Goal: Transaction & Acquisition: Purchase product/service

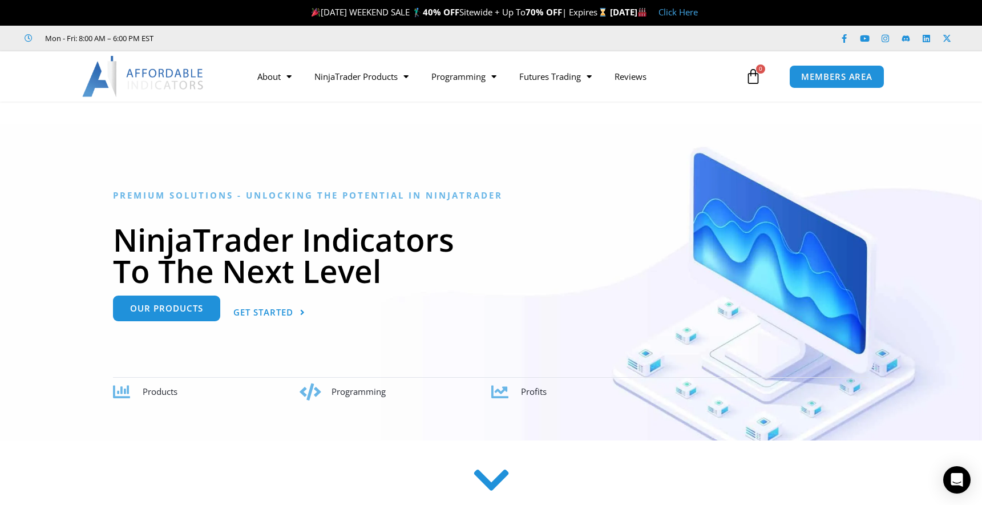
click at [164, 308] on span "Our Products" at bounding box center [166, 308] width 73 height 9
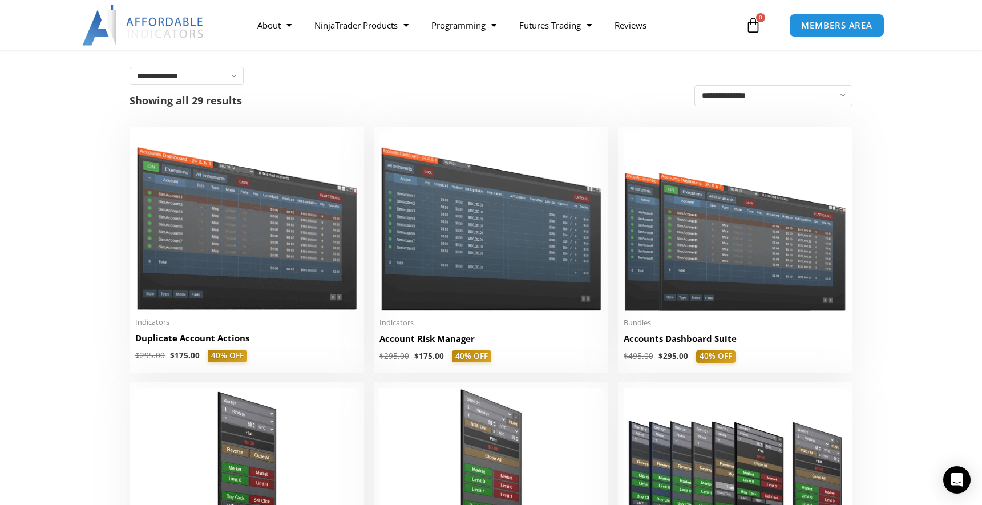
scroll to position [251, 0]
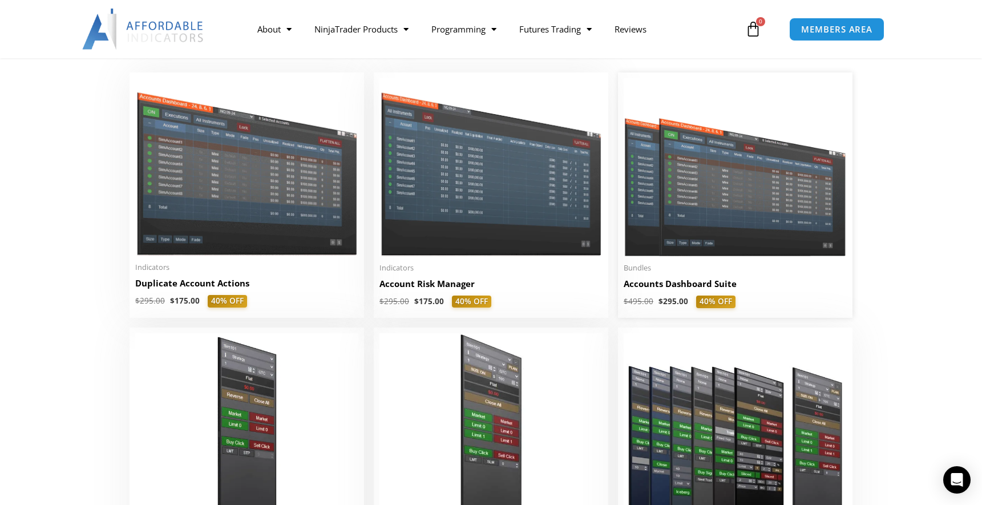
click at [747, 176] on img at bounding box center [735, 167] width 223 height 178
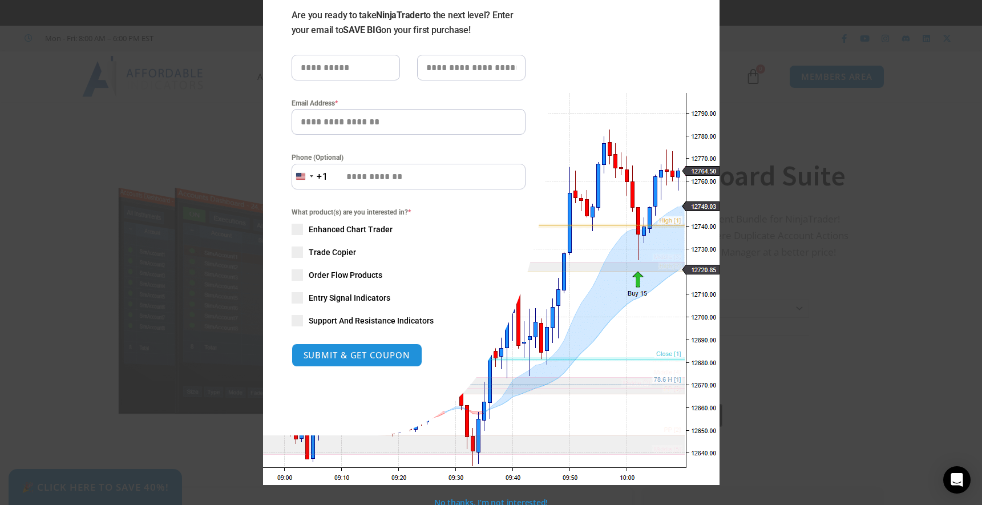
scroll to position [109, 0]
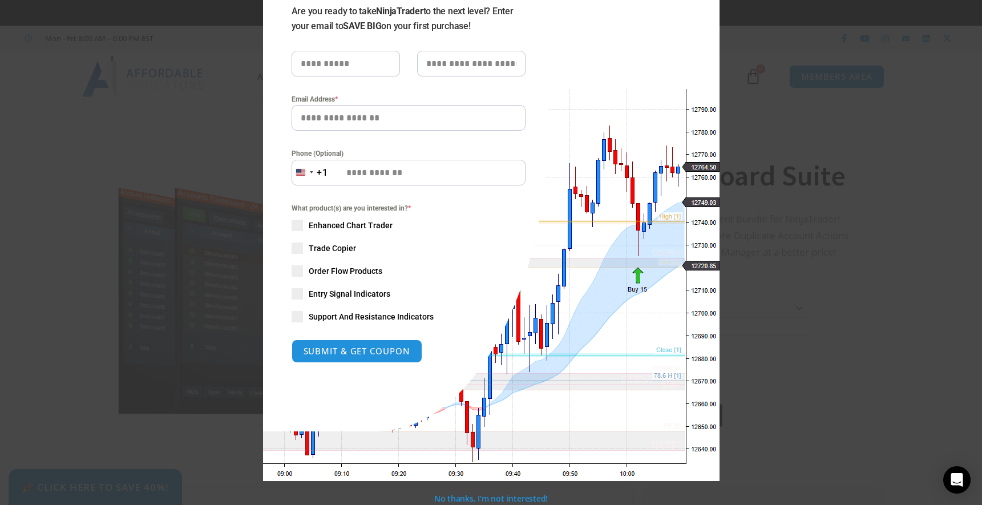
click at [300, 248] on span at bounding box center [297, 248] width 11 height 11
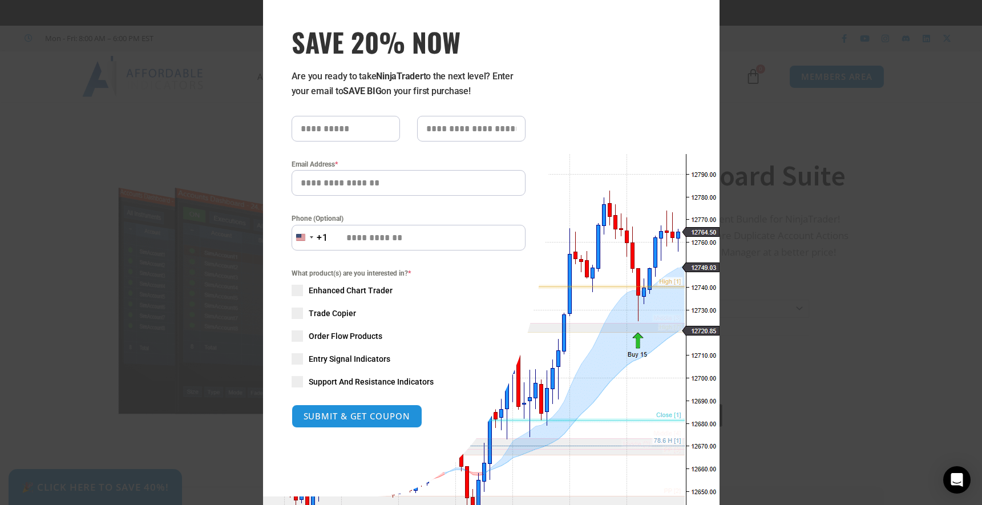
scroll to position [0, 0]
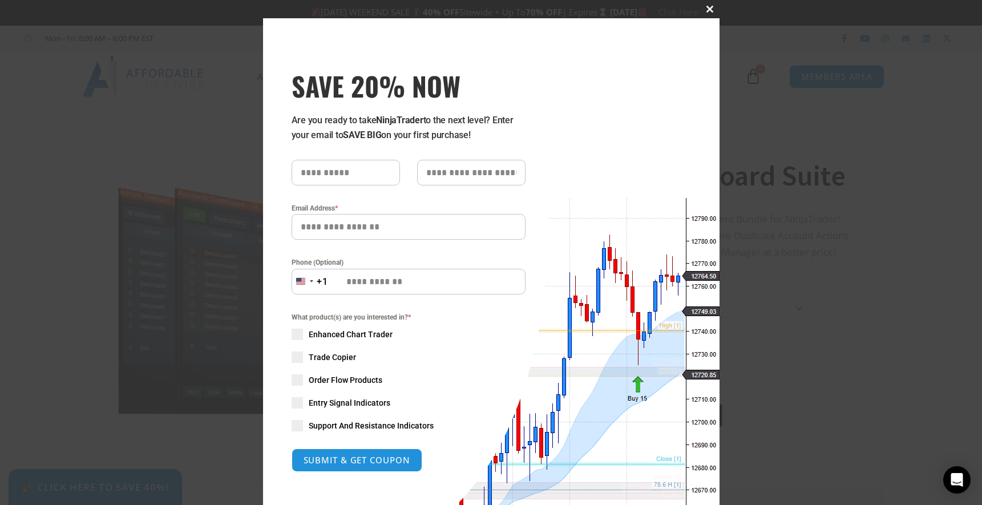
click at [710, 7] on span at bounding box center [711, 9] width 18 height 7
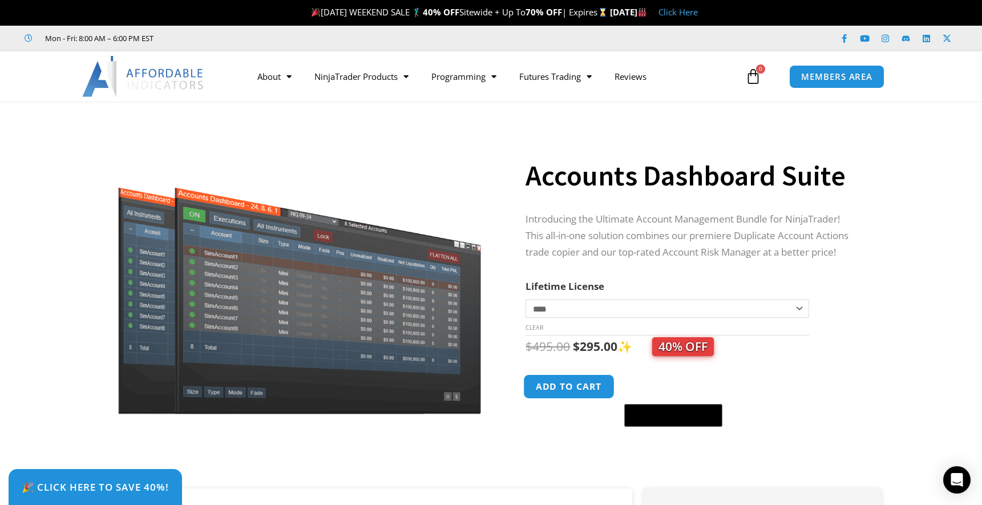
click at [560, 384] on button "Add to cart" at bounding box center [569, 386] width 91 height 25
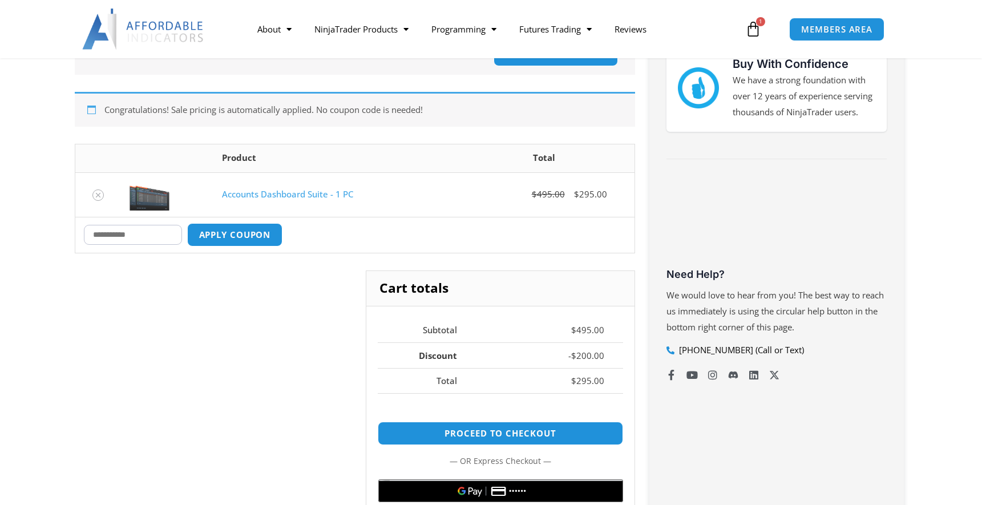
scroll to position [229, 0]
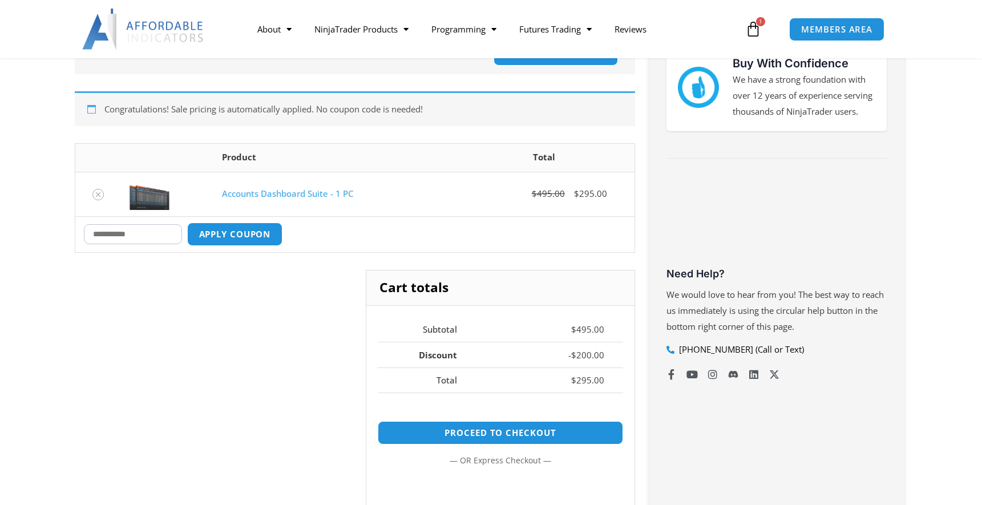
click at [117, 232] on input "Coupon:" at bounding box center [133, 234] width 98 height 20
type input "****"
click at [249, 232] on button "Apply coupon" at bounding box center [234, 234] width 100 height 25
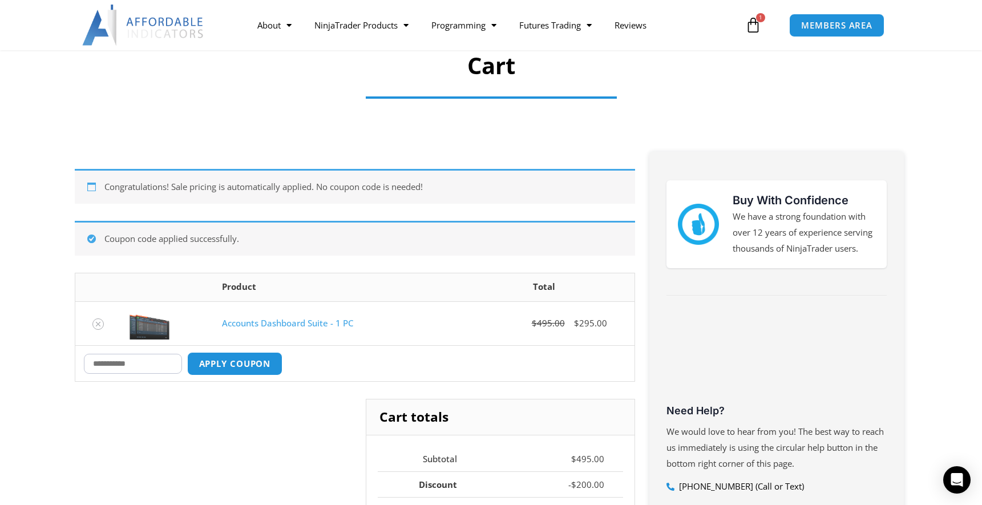
scroll to position [91, 0]
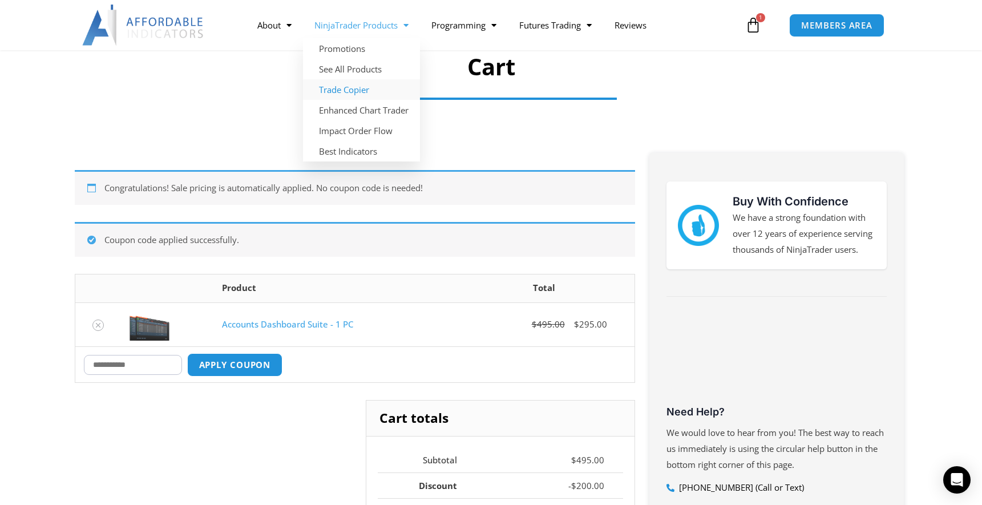
click at [333, 95] on link "Trade Copier" at bounding box center [361, 89] width 117 height 21
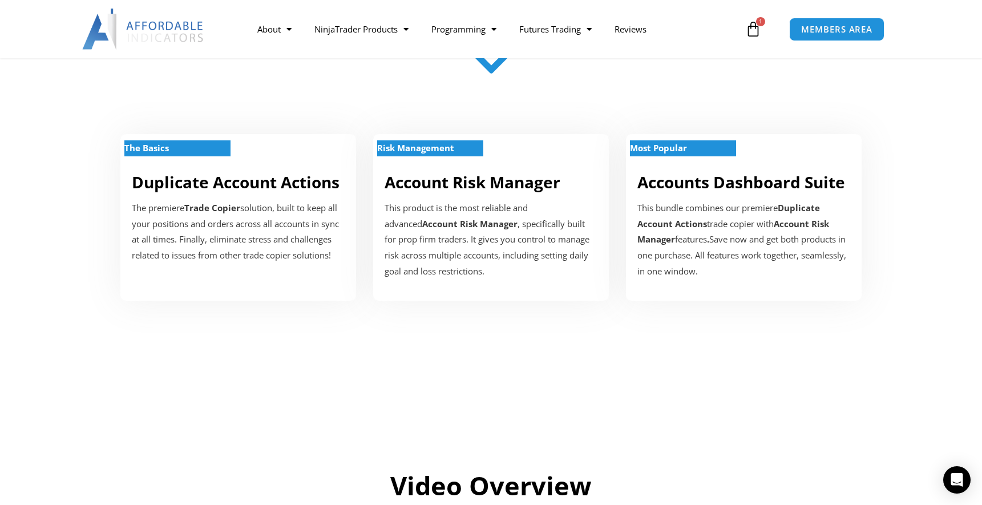
scroll to position [366, 0]
click at [484, 211] on p "This product is the most reliable and advanced Account Risk Manager , specifica…" at bounding box center [491, 239] width 213 height 79
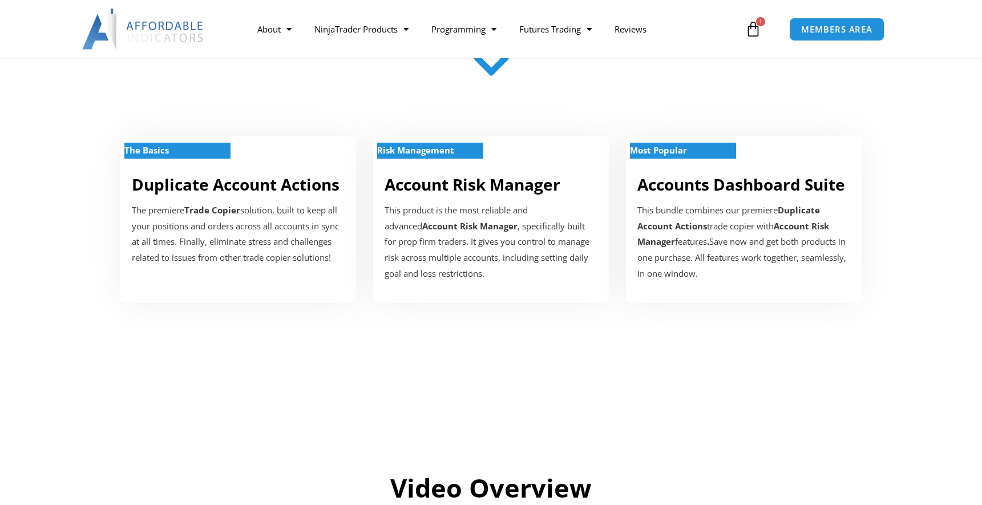
scroll to position [366, 0]
